Goal: Information Seeking & Learning: Get advice/opinions

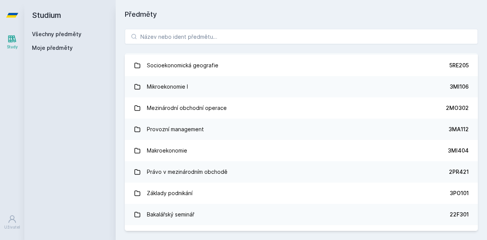
scroll to position [936, 0]
click at [15, 222] on icon at bounding box center [12, 218] width 9 height 9
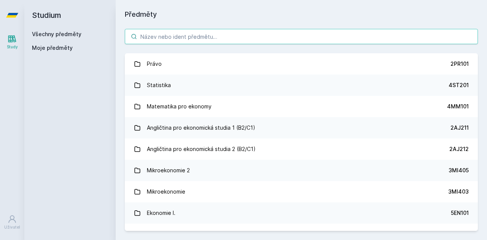
click at [208, 41] on input "search" at bounding box center [301, 36] width 353 height 15
click at [196, 34] on input "search" at bounding box center [301, 36] width 353 height 15
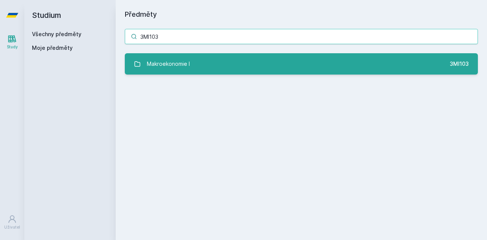
type input "3MI103"
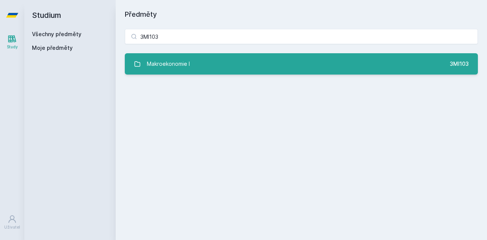
click at [191, 62] on link "Makroekonomie I 3MI103" at bounding box center [301, 63] width 353 height 21
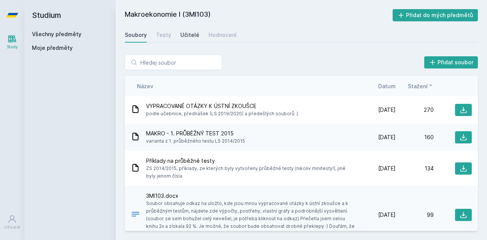
click at [186, 36] on div "Učitelé" at bounding box center [189, 35] width 19 height 8
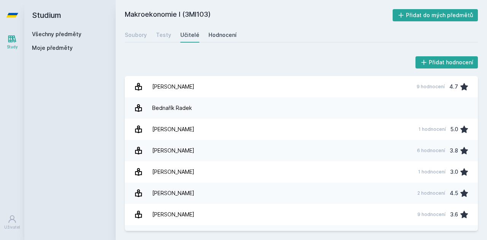
click at [230, 36] on div "Hodnocení" at bounding box center [222, 35] width 28 height 8
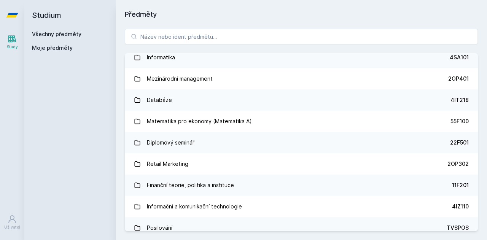
scroll to position [420, 0]
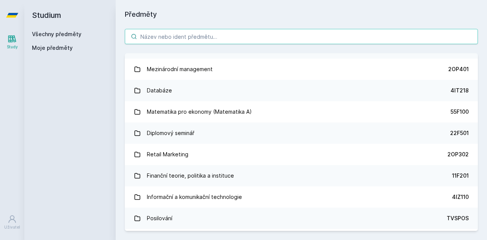
click at [209, 32] on input "search" at bounding box center [301, 36] width 353 height 15
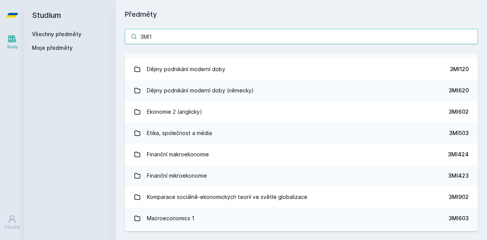
scroll to position [0, 0]
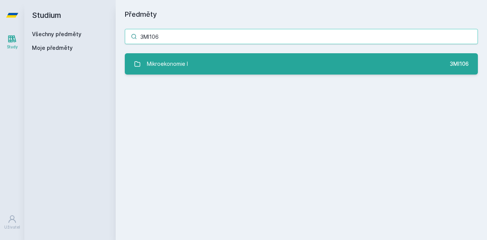
type input "3MI106"
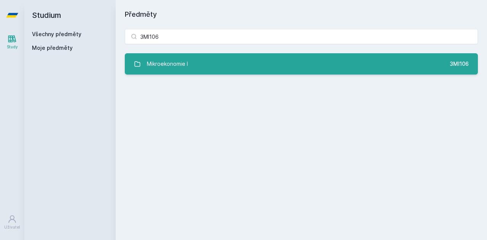
click at [209, 61] on link "Mikroekonomie I 3MI106" at bounding box center [301, 63] width 353 height 21
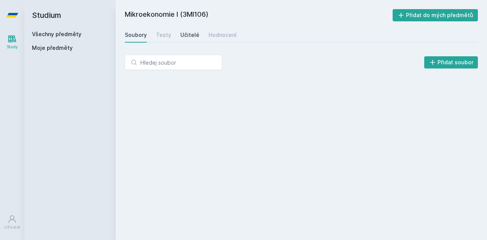
click at [193, 30] on link "Učitelé" at bounding box center [189, 34] width 19 height 15
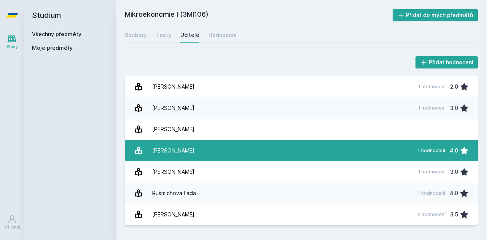
click at [206, 145] on link "[PERSON_NAME] 1 hodnocení 4.0" at bounding box center [301, 150] width 353 height 21
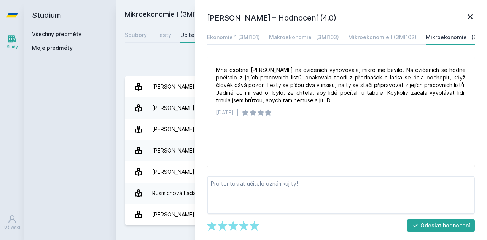
click at [331, 144] on div "Mně osobně [PERSON_NAME] na cvičeních vyhovovala, mikro mě bavilo. Na cvičeních…" at bounding box center [341, 112] width 268 height 110
click at [472, 14] on icon at bounding box center [469, 16] width 9 height 9
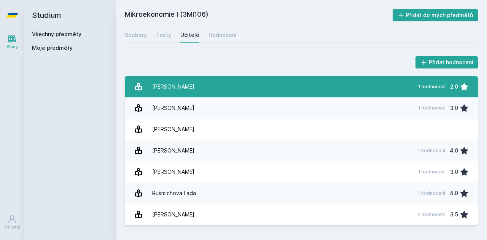
click at [279, 95] on link "[PERSON_NAME] 1 hodnocení 2.0" at bounding box center [301, 86] width 353 height 21
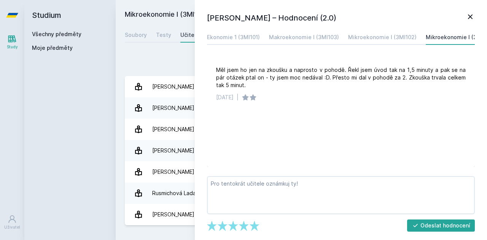
click at [468, 17] on icon at bounding box center [469, 16] width 9 height 9
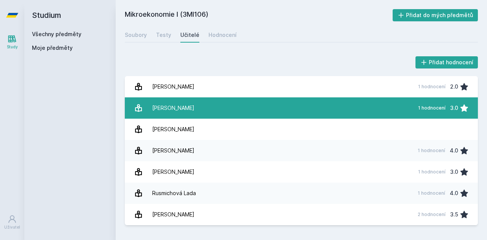
click at [377, 109] on link "[PERSON_NAME] 1 hodnocení 3.0" at bounding box center [301, 107] width 353 height 21
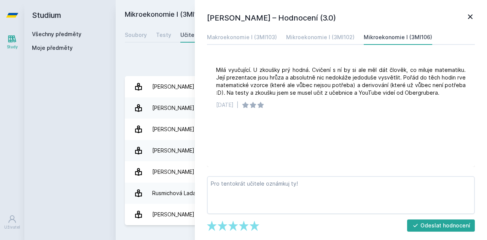
click at [465, 14] on h1 "[PERSON_NAME] – Hodnocení (3.0)" at bounding box center [336, 17] width 259 height 11
click at [474, 14] on div "[PERSON_NAME] – Hodnocení (3.0) Makroekonomie I (3MI103) Mikroekonomie I (3MI10…" at bounding box center [341, 120] width 292 height 240
click at [469, 15] on icon at bounding box center [469, 16] width 9 height 9
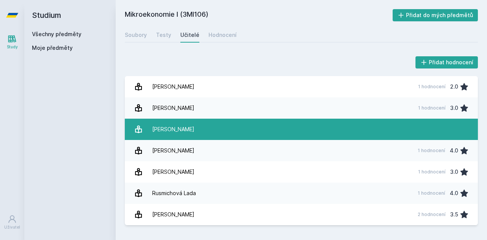
click at [229, 127] on link "[PERSON_NAME]" at bounding box center [301, 129] width 353 height 21
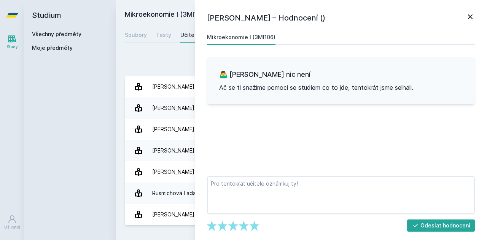
click at [465, 19] on icon at bounding box center [469, 16] width 9 height 9
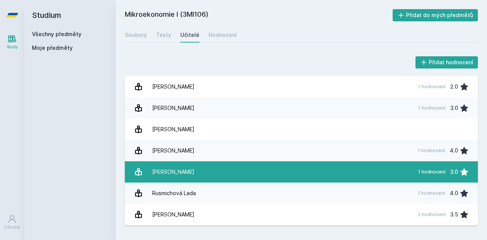
click at [273, 168] on link "[PERSON_NAME] 1 hodnocení 3.0" at bounding box center [301, 171] width 353 height 21
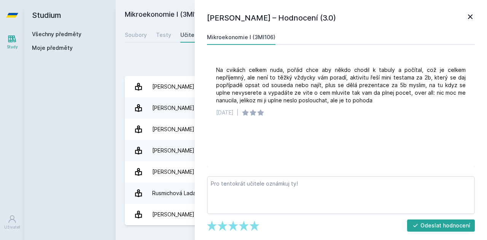
click at [469, 13] on icon at bounding box center [469, 16] width 9 height 9
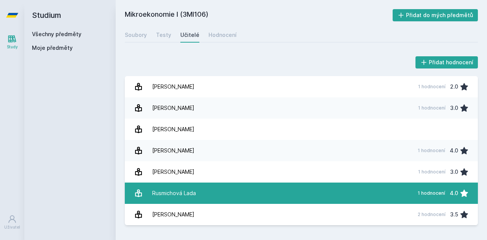
click at [172, 187] on div "Rusmichová Lada" at bounding box center [174, 193] width 44 height 15
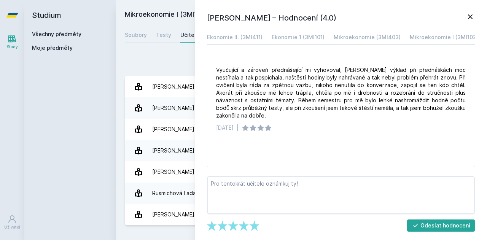
click at [473, 13] on icon at bounding box center [469, 16] width 9 height 9
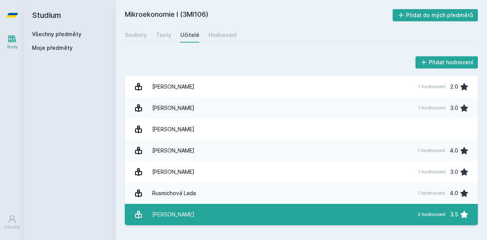
click at [244, 210] on link "[PERSON_NAME] 2 hodnocení 3.5" at bounding box center [301, 214] width 353 height 21
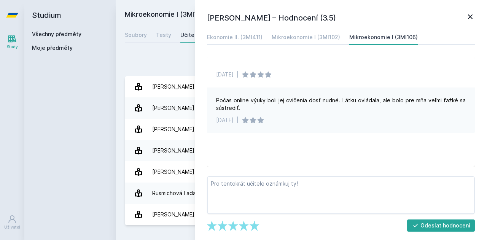
click at [473, 16] on icon at bounding box center [469, 16] width 9 height 9
